Goal: Task Accomplishment & Management: Complete application form

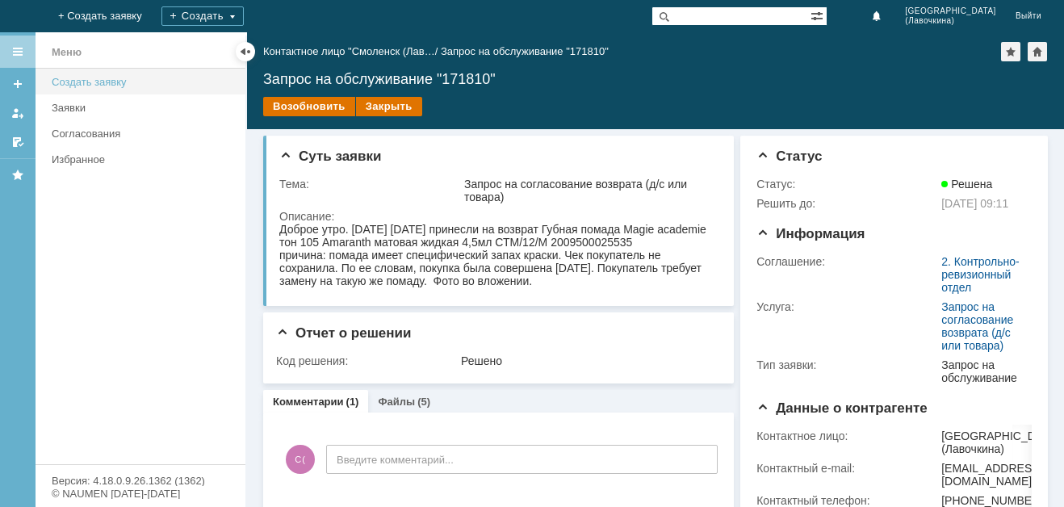
click at [104, 83] on div "Создать заявку" at bounding box center [144, 82] width 184 height 12
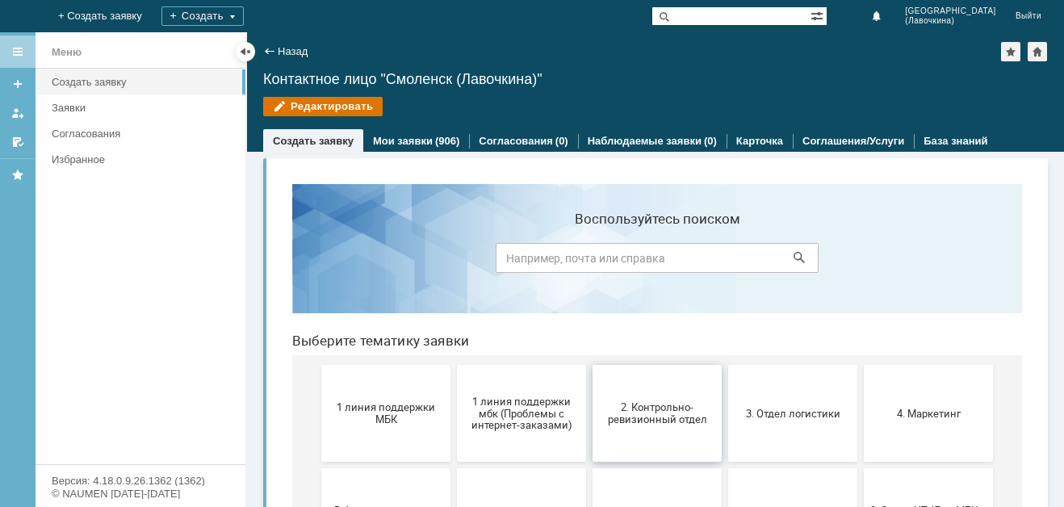
click at [644, 425] on button "2. Контрольно-ревизионный отдел" at bounding box center [657, 413] width 129 height 97
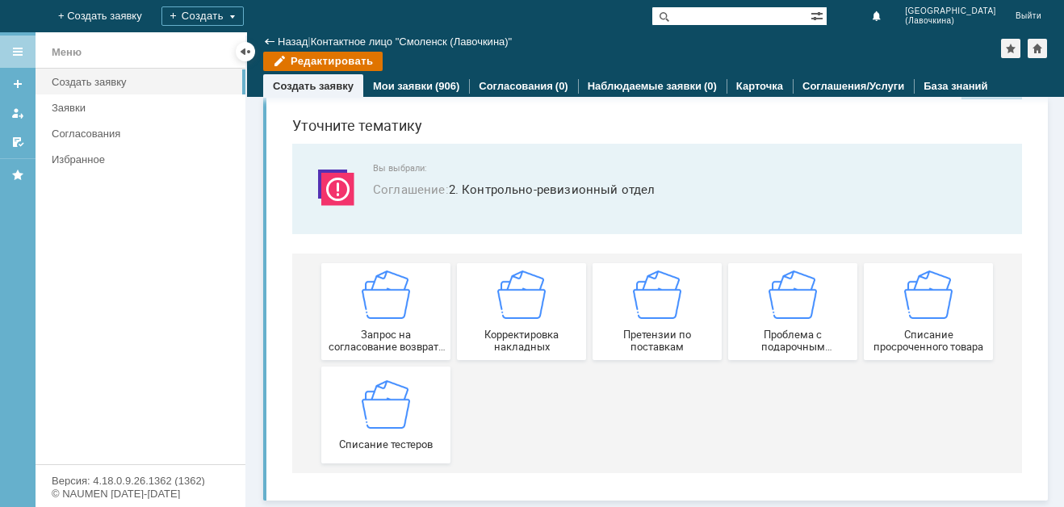
scroll to position [50, 0]
click at [383, 418] on img at bounding box center [386, 403] width 48 height 48
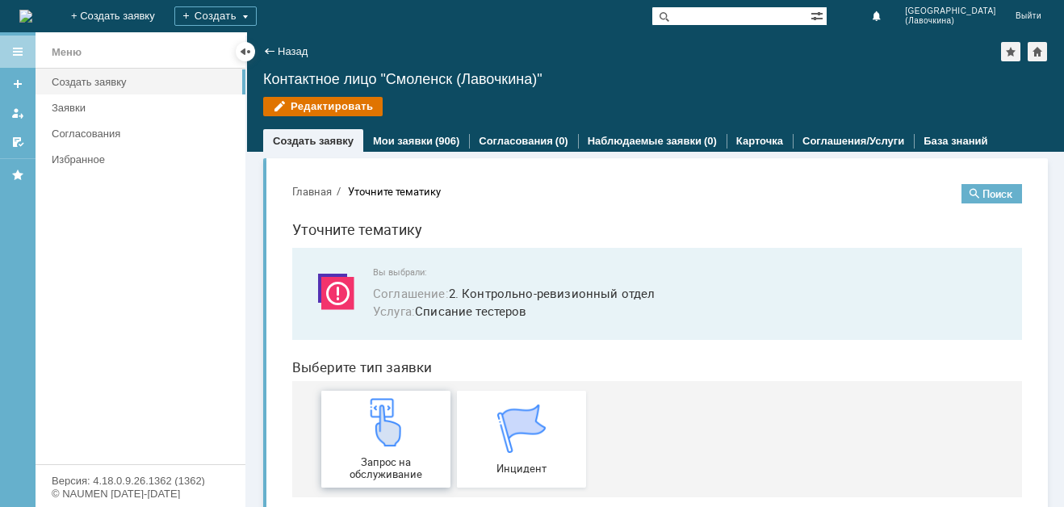
click at [362, 438] on img at bounding box center [386, 422] width 48 height 48
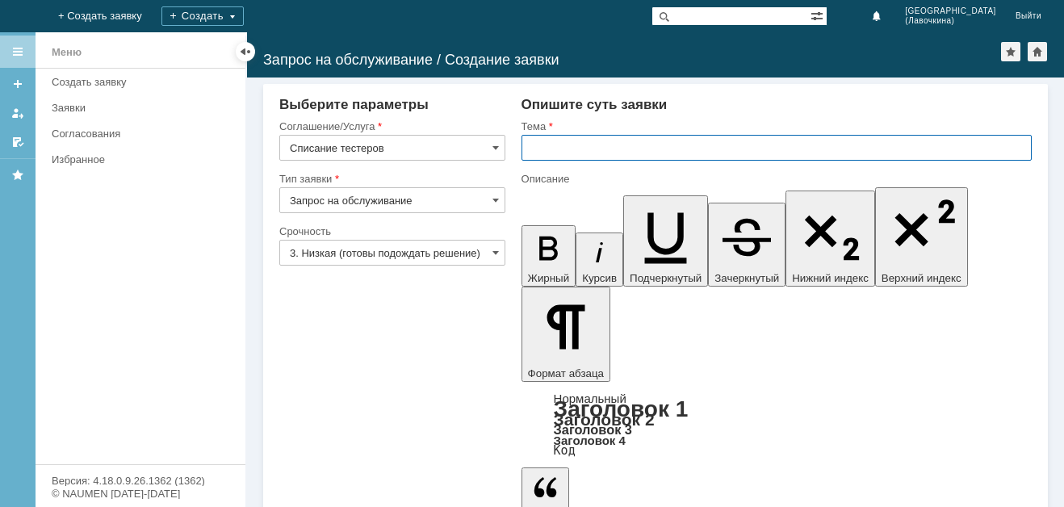
paste input "Списание тестеров"
type input "Списание тестеров"
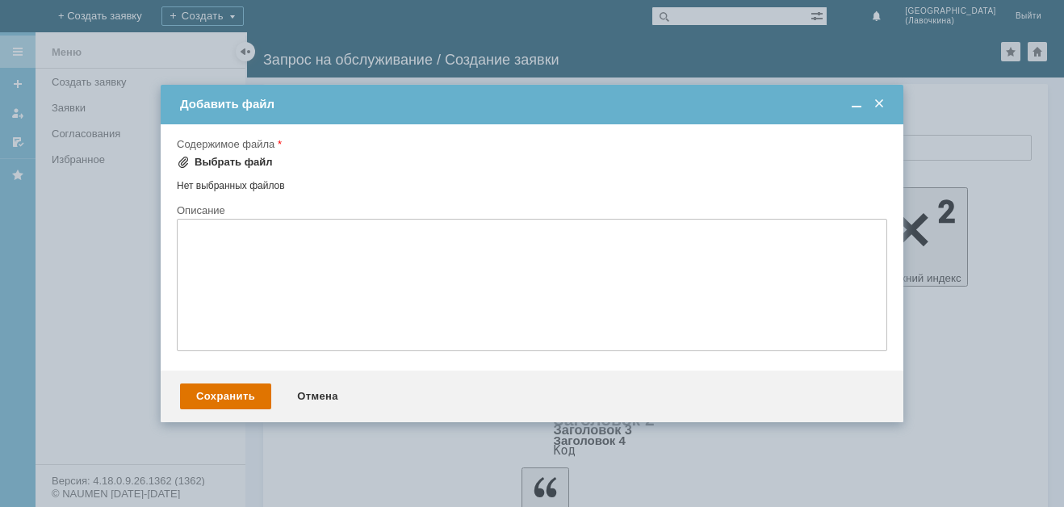
click at [265, 162] on div "Выбрать файл" at bounding box center [234, 162] width 78 height 13
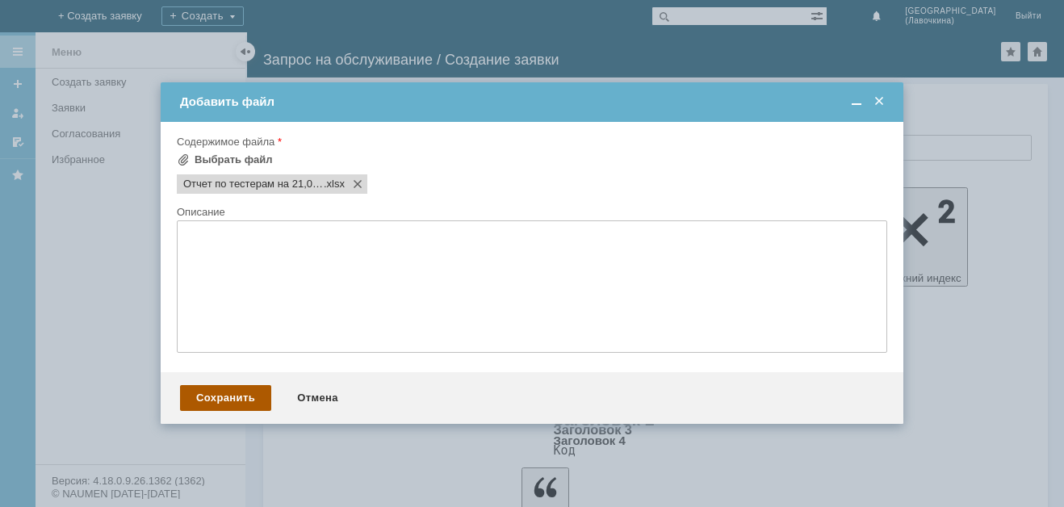
click at [211, 404] on div "Сохранить" at bounding box center [225, 398] width 91 height 26
